Goal: Task Accomplishment & Management: Manage account settings

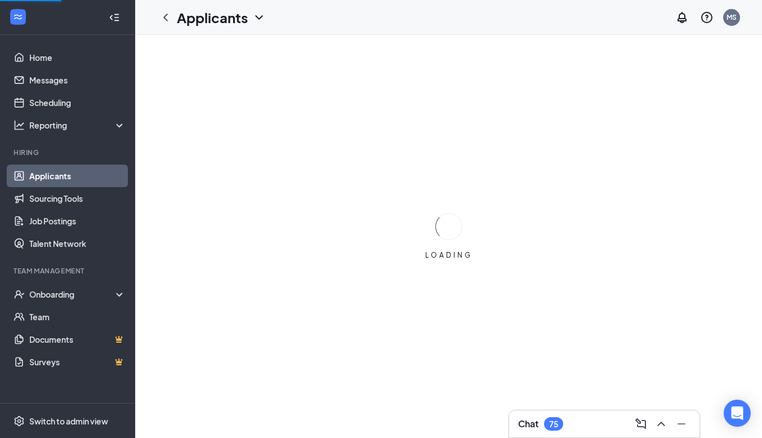
click at [611, 417] on div "Chat 75" at bounding box center [604, 424] width 172 height 18
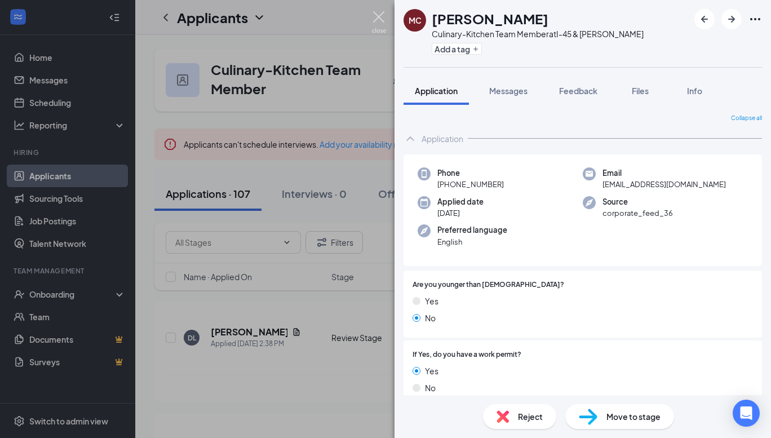
click at [377, 18] on img at bounding box center [379, 22] width 14 height 22
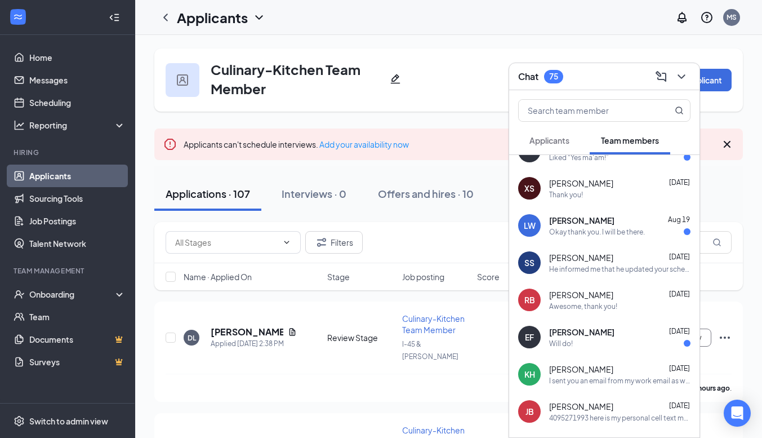
scroll to position [172, 0]
click at [597, 224] on span "Letaria White" at bounding box center [581, 219] width 65 height 11
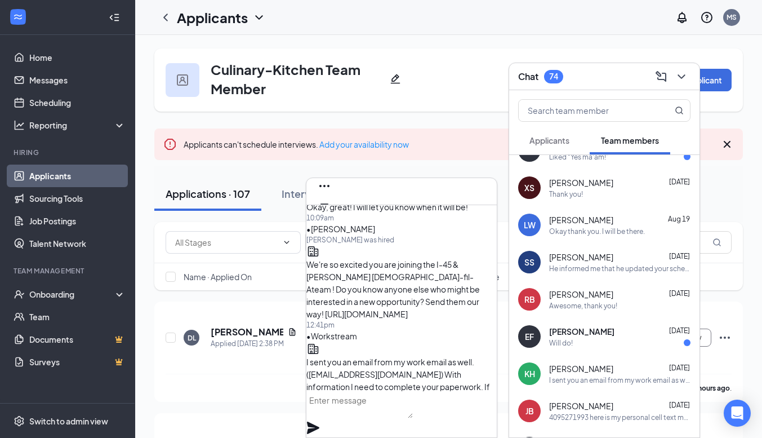
scroll to position [-693, 0]
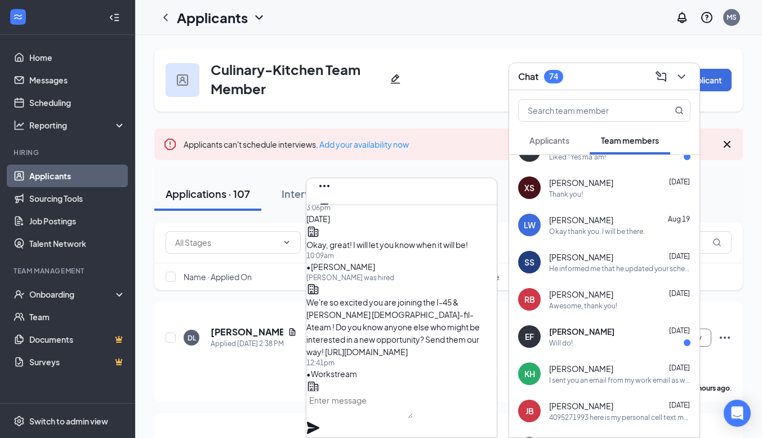
click at [333, 213] on button at bounding box center [324, 222] width 18 height 18
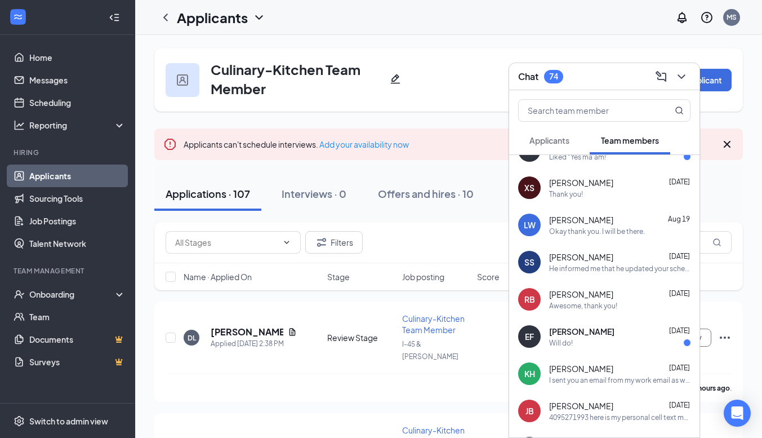
click at [613, 88] on div "Chat 74" at bounding box center [604, 76] width 190 height 27
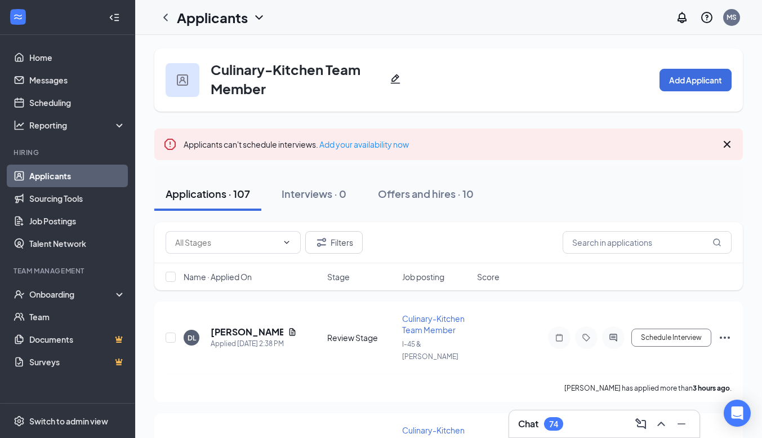
click at [66, 171] on link "Applicants" at bounding box center [77, 175] width 96 height 23
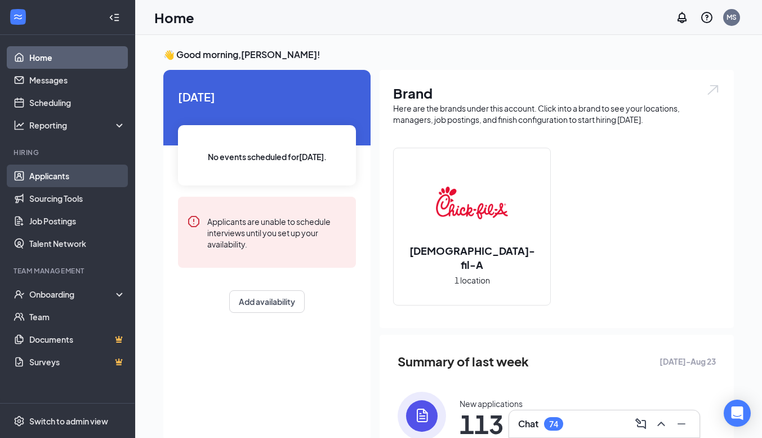
click at [97, 168] on link "Applicants" at bounding box center [77, 175] width 96 height 23
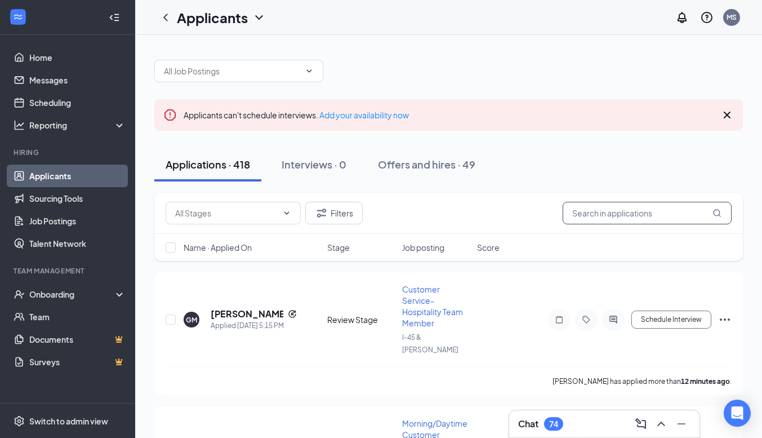
click at [591, 208] on input "text" at bounding box center [647, 213] width 169 height 23
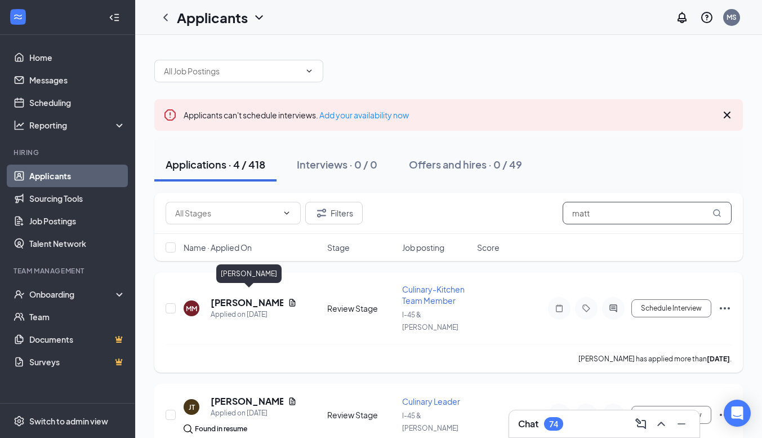
type input "matt"
click at [244, 298] on h5 "[PERSON_NAME]" at bounding box center [247, 302] width 73 height 12
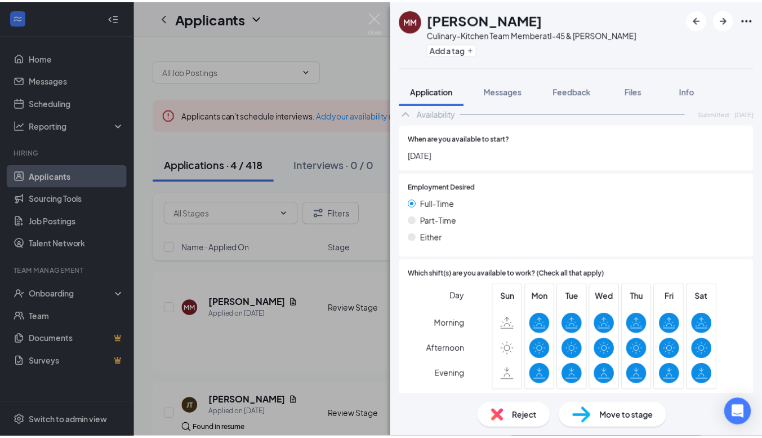
scroll to position [622, 0]
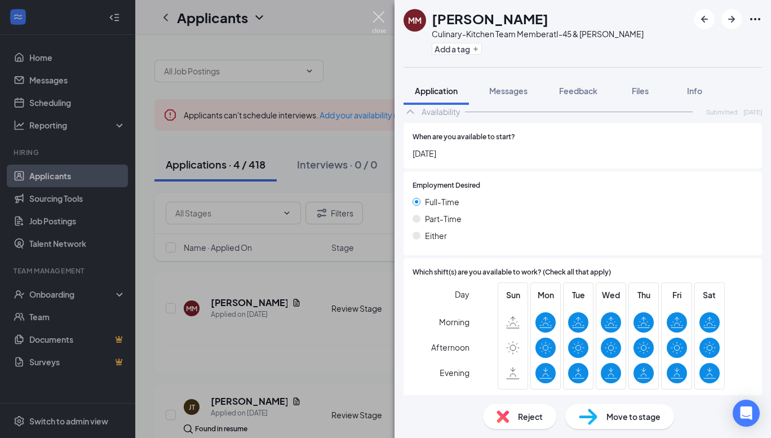
click at [379, 21] on img at bounding box center [379, 22] width 14 height 22
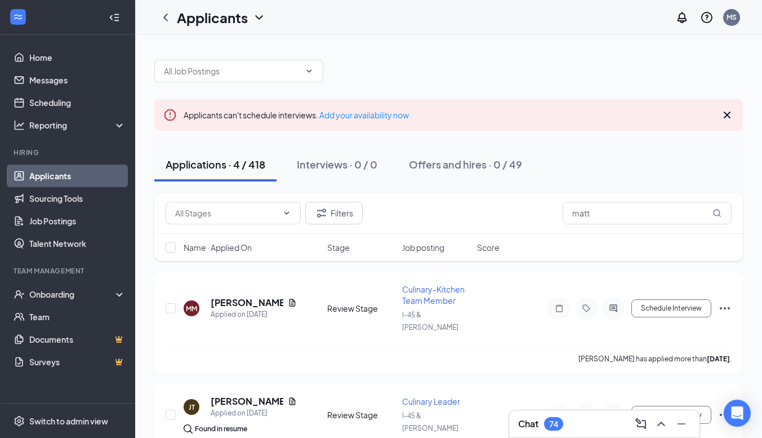
click at [71, 175] on link "Applicants" at bounding box center [77, 175] width 96 height 23
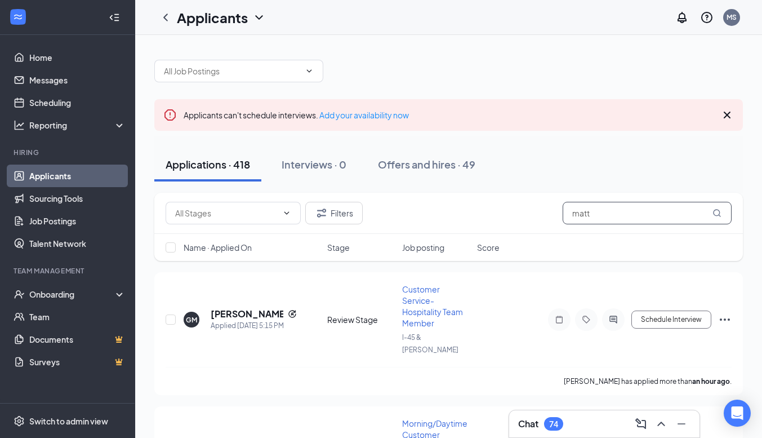
click at [591, 219] on input "matt" at bounding box center [647, 213] width 169 height 23
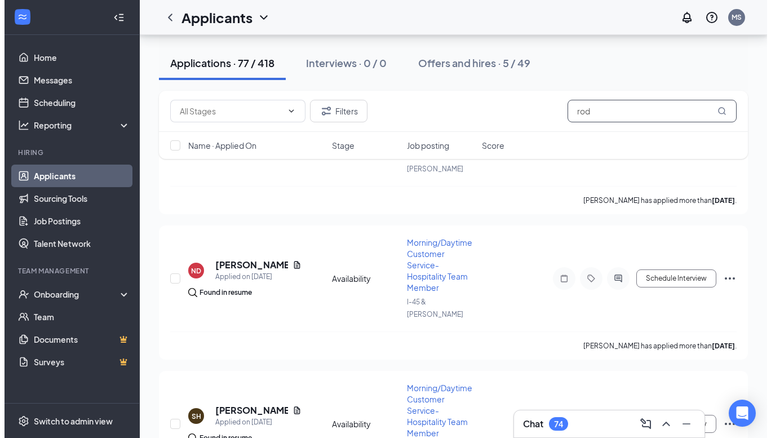
scroll to position [1775, 0]
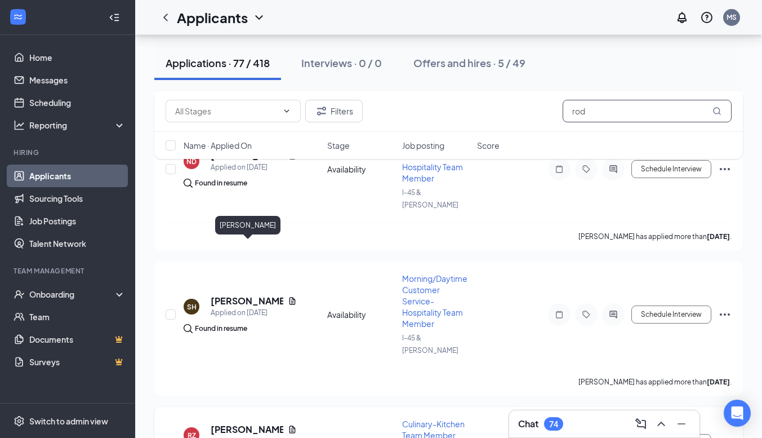
type input "rod"
click at [224, 423] on h5 "[PERSON_NAME]" at bounding box center [247, 429] width 73 height 12
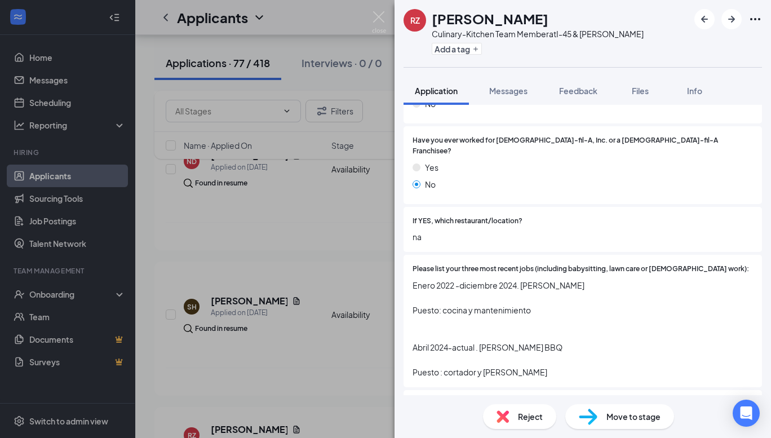
scroll to position [394, 0]
